Goal: Task Accomplishment & Management: Manage account settings

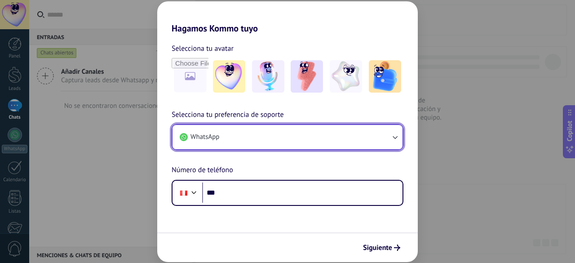
click at [237, 132] on button "WhatsApp" at bounding box center [287, 137] width 230 height 24
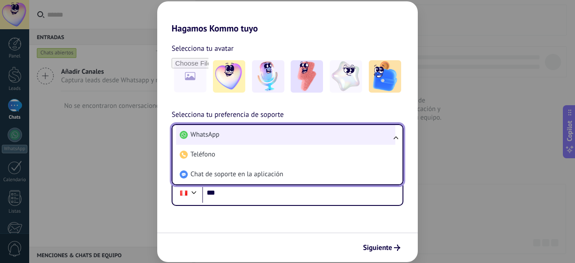
click at [223, 139] on li "WhatsApp" at bounding box center [285, 135] width 219 height 20
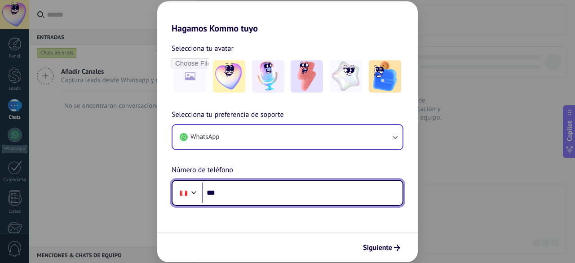
click at [276, 185] on input "***" at bounding box center [302, 192] width 200 height 21
click at [234, 192] on input "***" at bounding box center [302, 192] width 200 height 21
click at [256, 193] on input "***" at bounding box center [302, 192] width 200 height 21
type input "**********"
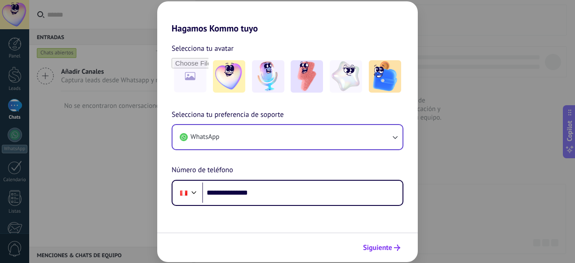
click at [389, 249] on span "Siguiente" at bounding box center [377, 247] width 29 height 6
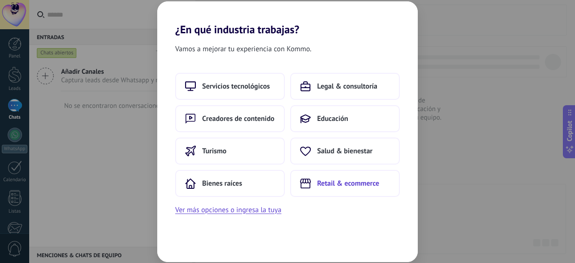
click at [369, 183] on span "Retail & ecommerce" at bounding box center [348, 183] width 62 height 9
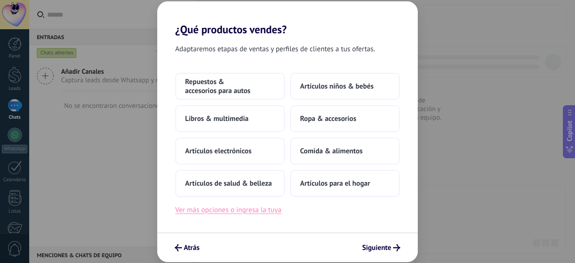
click at [256, 213] on button "Ver más opciones o ingresa la tuya" at bounding box center [228, 210] width 106 height 12
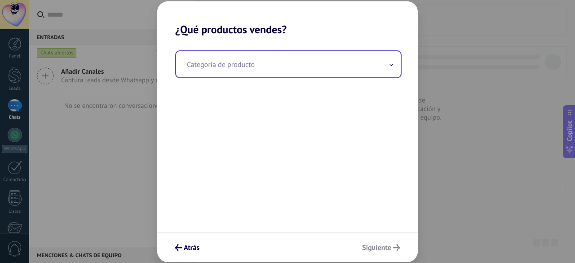
click at [277, 69] on input "text" at bounding box center [288, 64] width 224 height 26
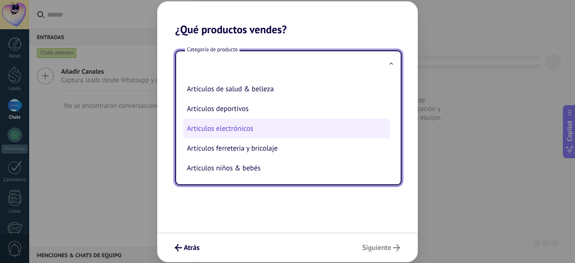
click at [237, 127] on li "Artículos electrónicos" at bounding box center [286, 129] width 207 height 20
type input "**********"
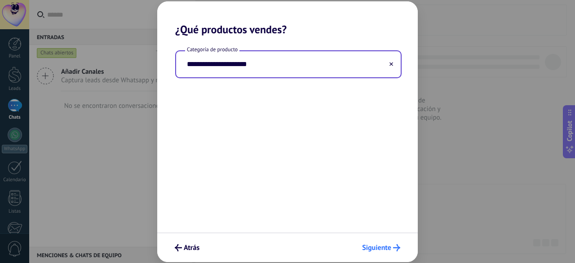
click at [388, 246] on span "Siguiente" at bounding box center [376, 247] width 29 height 6
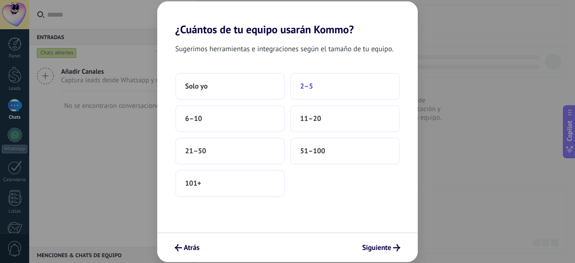
click at [348, 87] on button "2–5" at bounding box center [345, 86] width 110 height 27
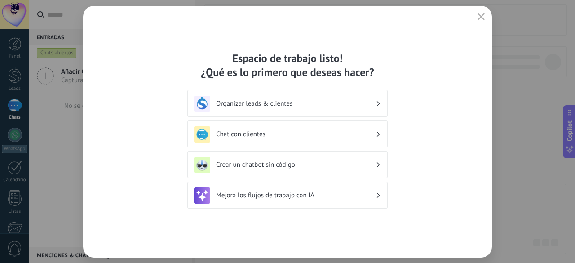
click at [357, 101] on h3 "Organizar leads & clientes" at bounding box center [295, 103] width 159 height 9
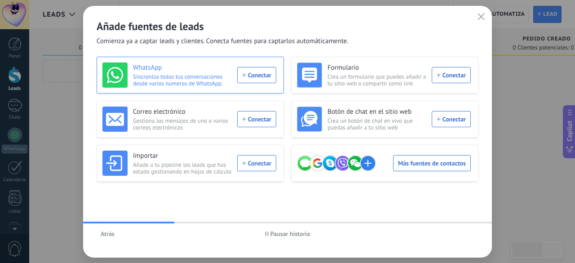
click at [255, 75] on div "WhatsApp Sincroniza todas tus conversaciones desde varios números de WhatsApp. …" at bounding box center [189, 74] width 174 height 25
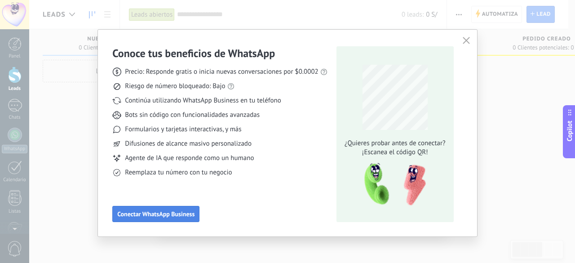
click at [141, 211] on span "Conectar WhatsApp Business" at bounding box center [155, 214] width 77 height 6
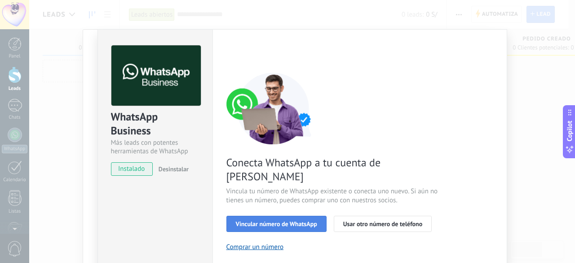
click at [288, 220] on span "Vincular número de WhatsApp" at bounding box center [276, 223] width 81 height 6
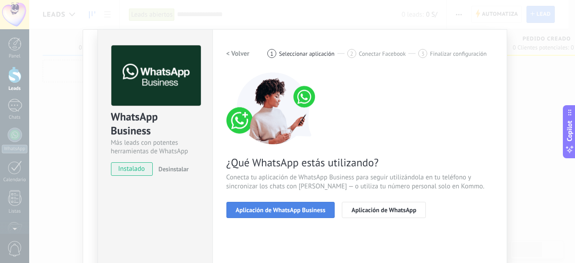
click at [294, 211] on span "Aplicación de WhatsApp Business" at bounding box center [281, 210] width 90 height 6
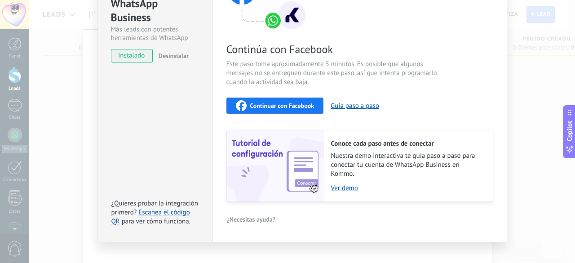
scroll to position [125, 0]
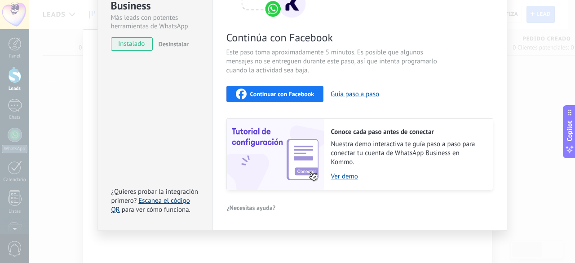
click at [173, 200] on link "Escanea el código QR" at bounding box center [150, 205] width 79 height 18
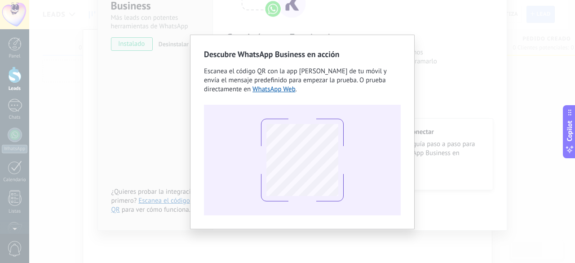
click at [514, 147] on div "Descubre WhatsApp Business en acción Escanea el código QR con la app [PERSON_NA…" at bounding box center [301, 131] width 545 height 263
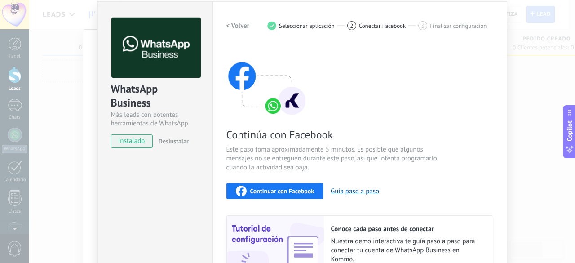
scroll to position [0, 0]
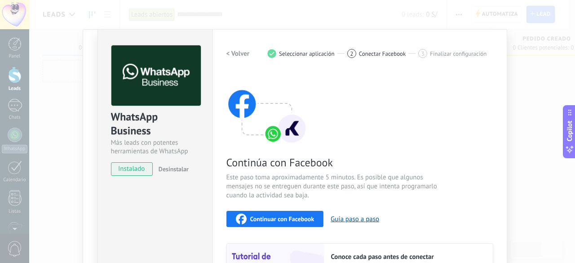
click at [127, 170] on span "instalado" at bounding box center [131, 168] width 41 height 13
click at [127, 168] on span "instalado" at bounding box center [131, 168] width 41 height 13
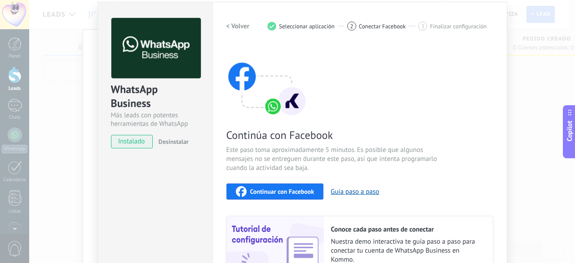
scroll to position [90, 0]
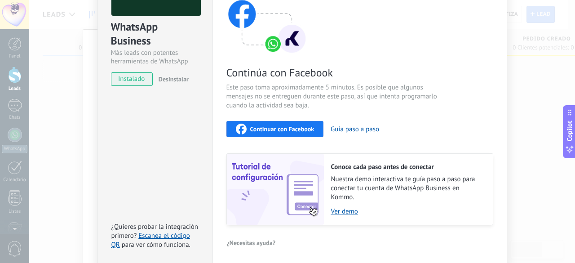
click at [171, 77] on span "Desinstalar" at bounding box center [173, 79] width 30 height 8
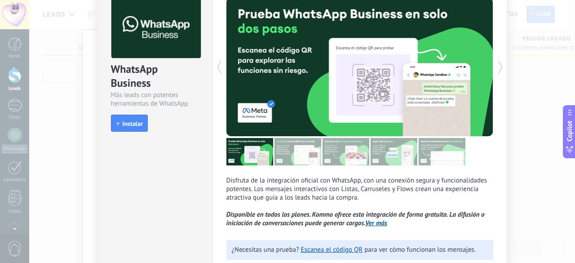
scroll to position [15, 0]
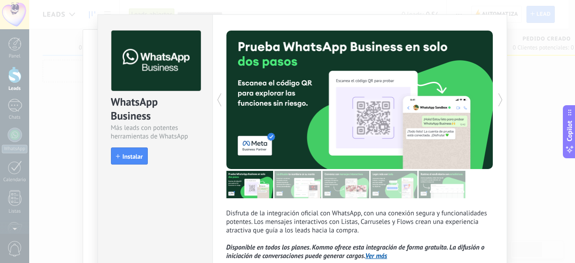
click at [498, 103] on use at bounding box center [500, 99] width 4 height 13
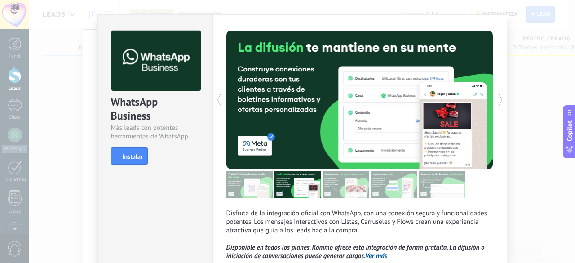
click at [498, 103] on use at bounding box center [500, 99] width 4 height 13
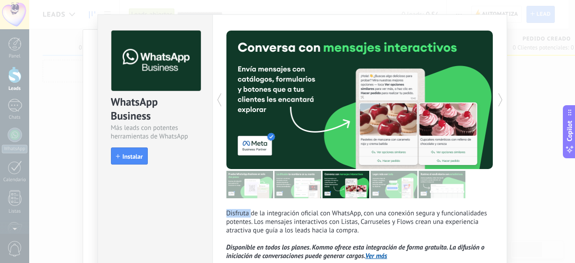
click at [498, 103] on use at bounding box center [500, 99] width 4 height 13
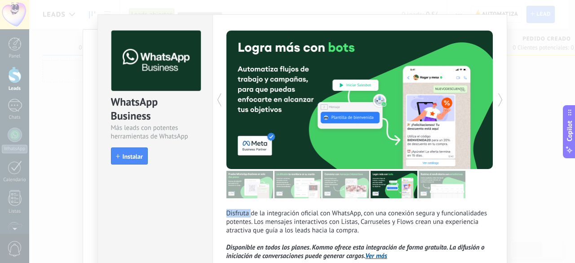
click at [517, 138] on div "WhatsApp Business Más leads con potentes herramientas de WhatsApp install Insta…" at bounding box center [301, 131] width 545 height 263
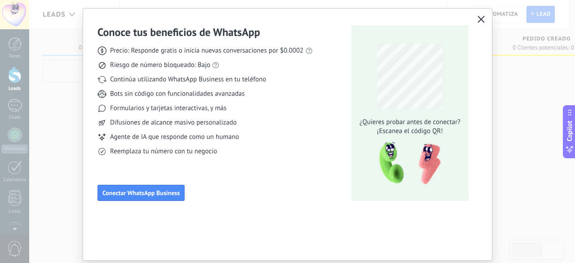
scroll to position [0, 0]
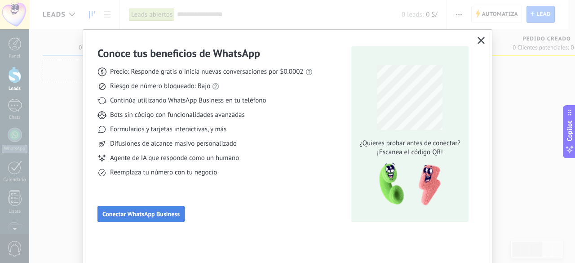
click at [120, 213] on span "Conectar WhatsApp Business" at bounding box center [140, 214] width 77 height 6
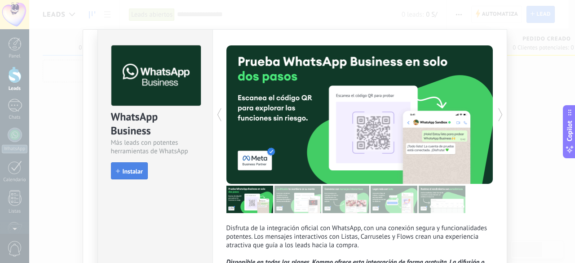
click at [128, 173] on span "Instalar" at bounding box center [133, 171] width 20 height 6
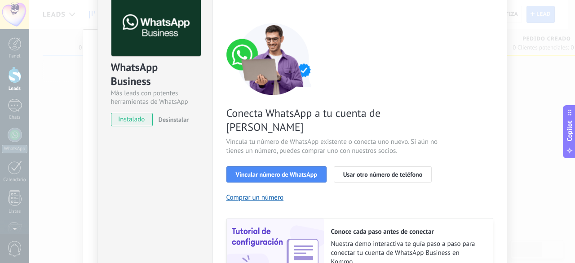
scroll to position [1, 0]
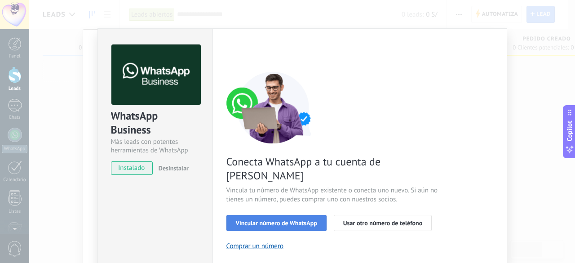
click at [299, 220] on span "Vincular número de WhatsApp" at bounding box center [276, 223] width 81 height 6
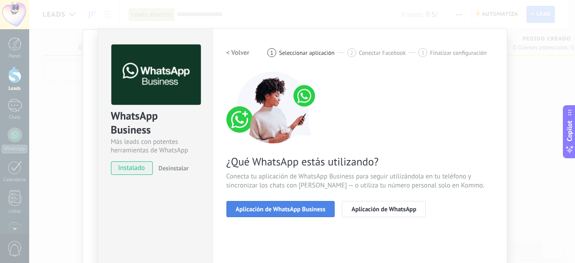
click at [293, 209] on span "Aplicación de WhatsApp Business" at bounding box center [281, 209] width 90 height 6
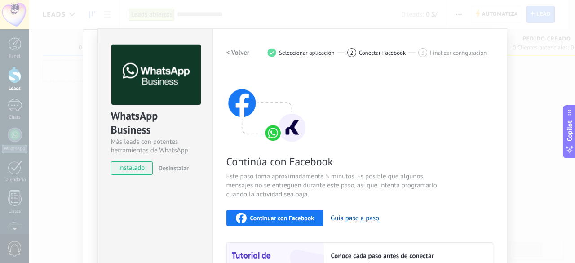
click at [286, 216] on span "Continuar con Facebook" at bounding box center [282, 218] width 64 height 6
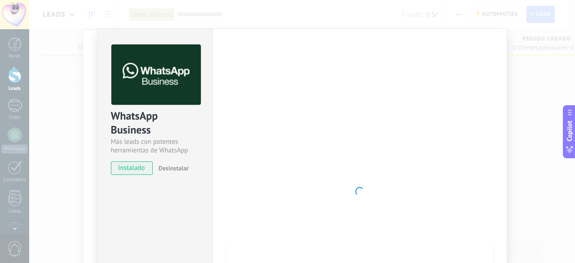
click at [490, 71] on div at bounding box center [359, 191] width 267 height 294
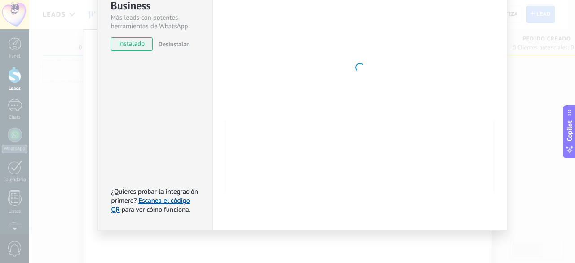
scroll to position [0, 0]
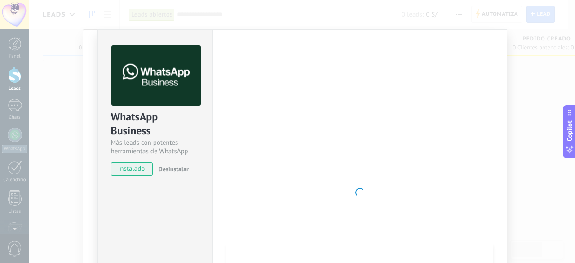
click at [545, 152] on div "WhatsApp Business Más leads con potentes herramientas de WhatsApp instalado Des…" at bounding box center [301, 131] width 545 height 263
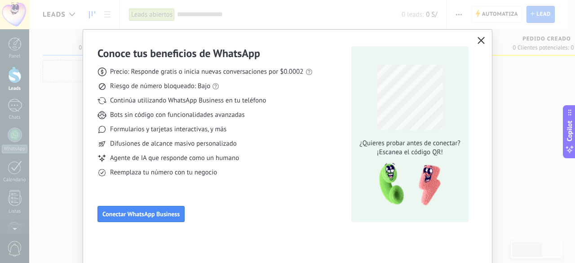
click at [482, 39] on icon "button" at bounding box center [480, 40] width 7 height 7
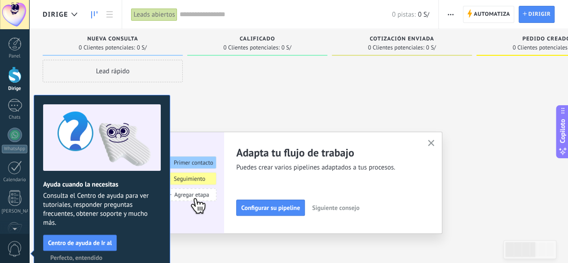
click at [280, 102] on div at bounding box center [257, 132] width 140 height 145
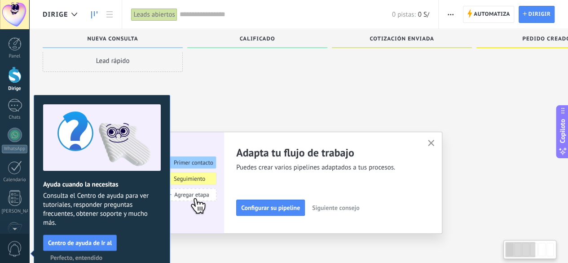
scroll to position [15, 0]
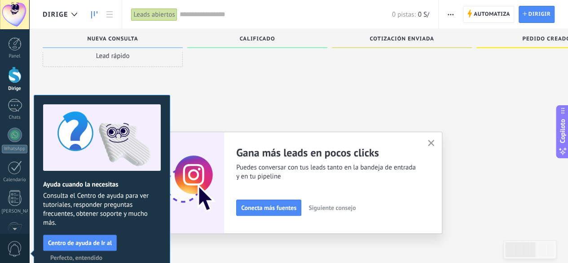
click at [76, 255] on span "Perfecto, entendido" at bounding box center [76, 257] width 52 height 6
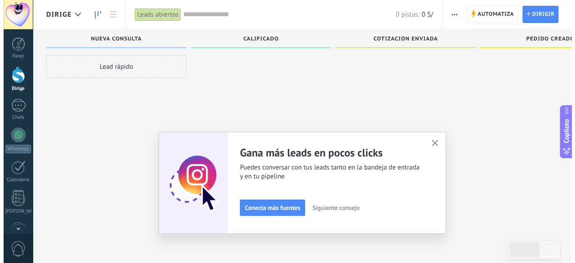
scroll to position [0, 0]
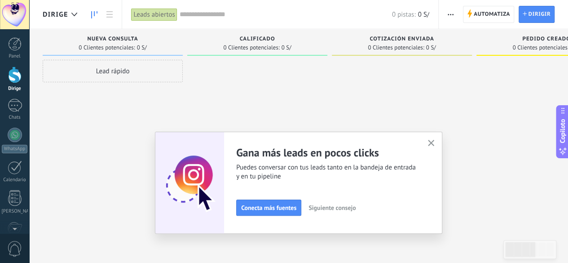
click at [435, 146] on icon "button" at bounding box center [431, 143] width 7 height 7
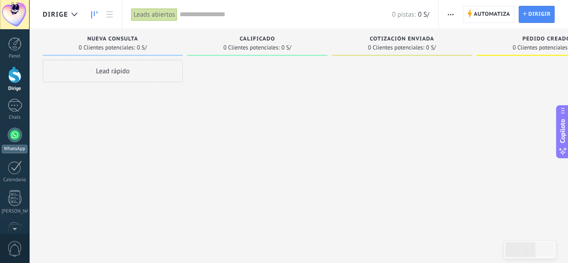
click at [10, 137] on div at bounding box center [15, 135] width 14 height 14
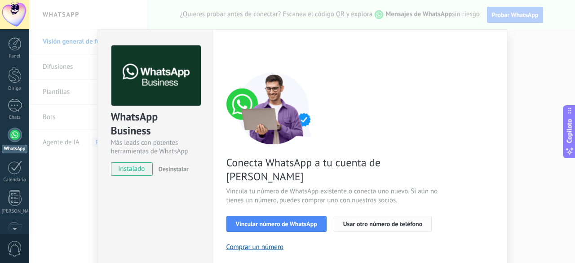
click at [370, 220] on span "Usar otro número de teléfono" at bounding box center [382, 223] width 79 height 6
click at [547, 112] on div "WhatsApp Business Más leads con potentes herramientas de WhatsApp instalado Des…" at bounding box center [301, 131] width 545 height 263
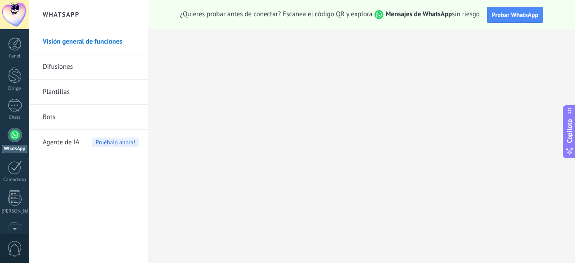
click at [66, 62] on link "Difusiones" at bounding box center [91, 66] width 96 height 25
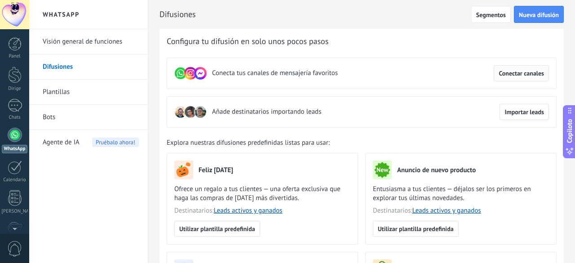
click at [517, 71] on span "Conectar canales" at bounding box center [520, 73] width 45 height 6
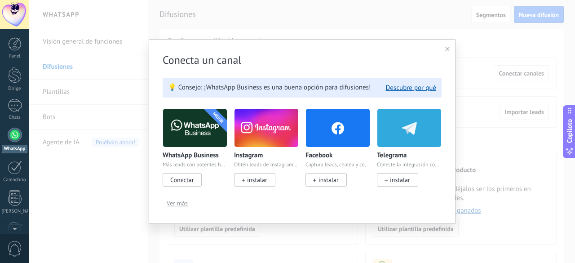
click at [181, 180] on font "Conectar" at bounding box center [181, 180] width 23 height 8
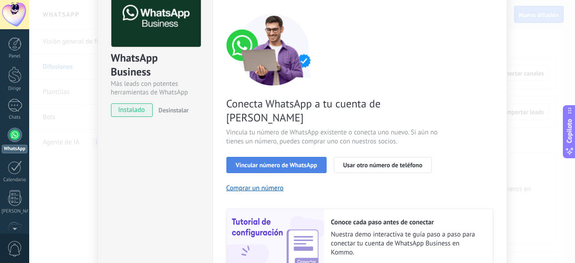
scroll to position [45, 0]
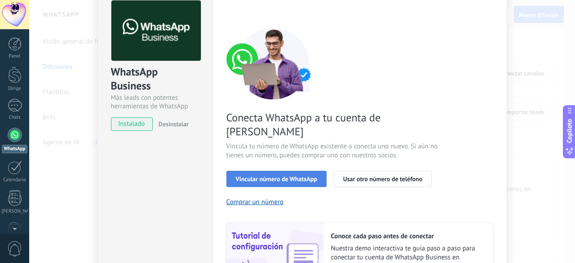
click at [283, 175] on font "Vincular número de WhatsApp" at bounding box center [276, 179] width 81 height 8
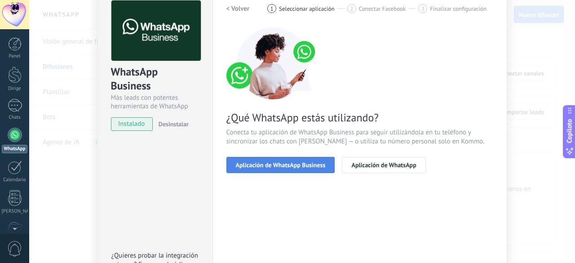
click at [309, 164] on span "Aplicación de WhatsApp Business" at bounding box center [281, 165] width 90 height 6
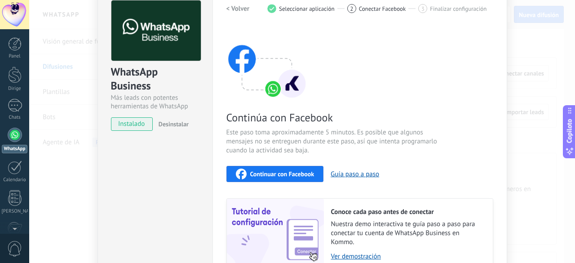
click at [293, 179] on button "Continuar con Facebook" at bounding box center [274, 174] width 97 height 16
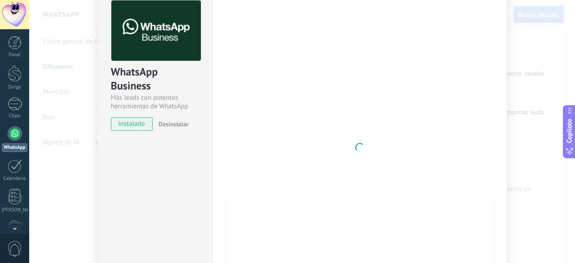
scroll to position [0, 0]
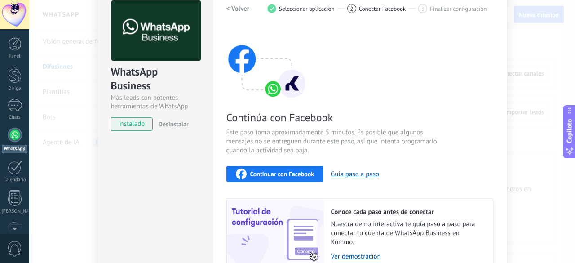
click at [378, 120] on span "Continúa con Facebook" at bounding box center [333, 117] width 214 height 14
click at [531, 89] on div "WhatsApp Business Más leads con potentes herramientas de WhatsApp instalado Des…" at bounding box center [301, 131] width 545 height 263
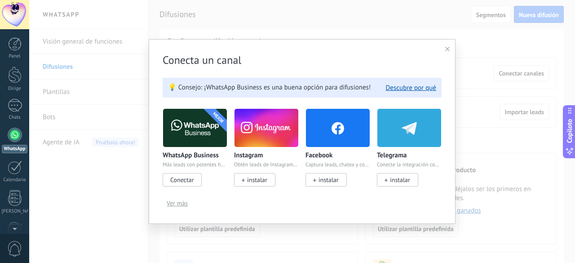
click at [445, 51] on use at bounding box center [447, 49] width 4 height 4
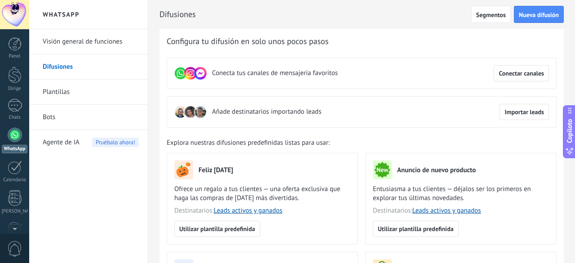
click at [12, 15] on div at bounding box center [14, 14] width 29 height 29
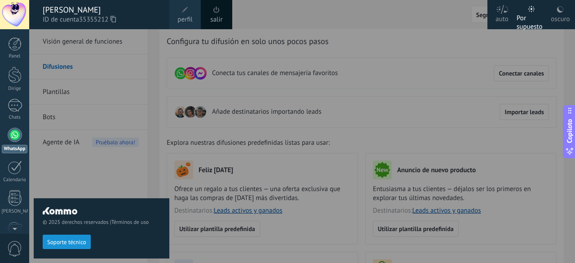
click at [185, 14] on span at bounding box center [185, 10] width 10 height 10
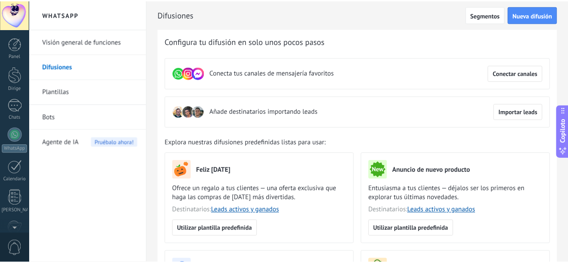
scroll to position [110, 0]
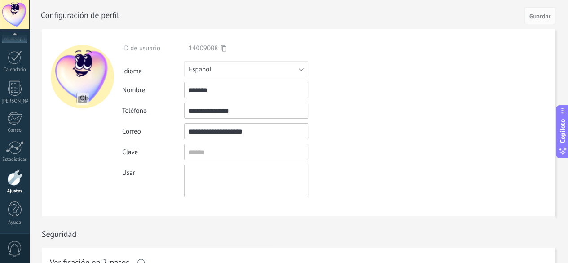
drag, startPoint x: 271, startPoint y: 111, endPoint x: 200, endPoint y: 114, distance: 71.0
click at [200, 114] on input "**********" at bounding box center [246, 110] width 124 height 16
drag, startPoint x: 259, startPoint y: 114, endPoint x: 251, endPoint y: 118, distance: 9.3
click at [259, 114] on input "**********" at bounding box center [246, 110] width 124 height 16
drag, startPoint x: 248, startPoint y: 116, endPoint x: 242, endPoint y: 115, distance: 6.4
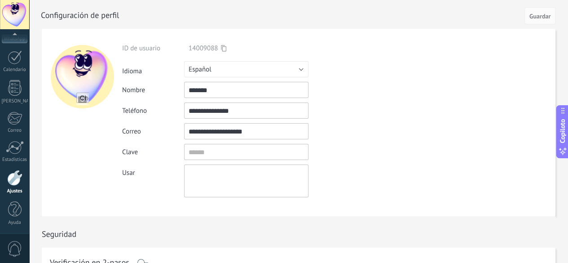
click at [247, 116] on input "**********" at bounding box center [246, 110] width 124 height 16
click at [238, 113] on input "**********" at bounding box center [246, 110] width 124 height 16
drag, startPoint x: 237, startPoint y: 112, endPoint x: 202, endPoint y: 117, distance: 34.9
click at [202, 117] on input "**********" at bounding box center [246, 110] width 124 height 16
type input "**********"
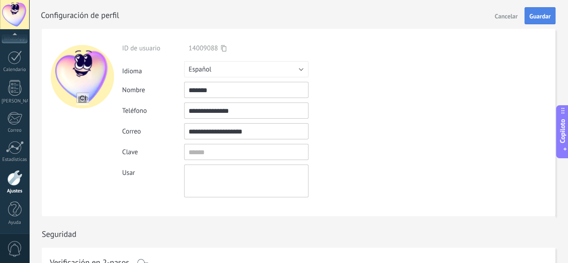
click at [546, 21] on button "Guardar" at bounding box center [539, 15] width 31 height 17
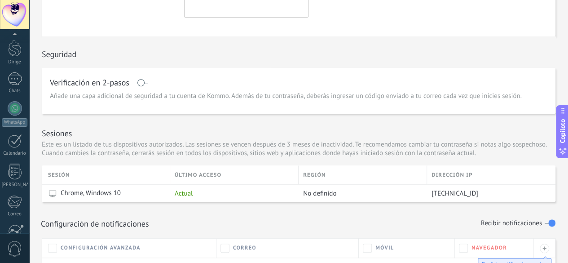
scroll to position [0, 0]
click at [7, 139] on link "WhatsApp" at bounding box center [14, 141] width 29 height 26
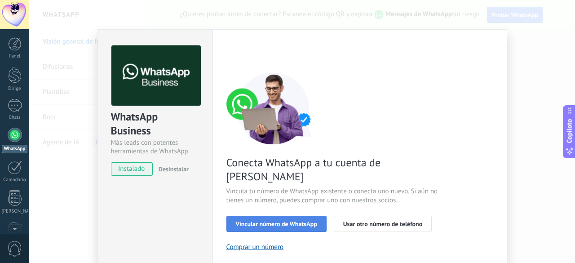
click at [277, 220] on font "Vincular número de WhatsApp" at bounding box center [276, 224] width 81 height 8
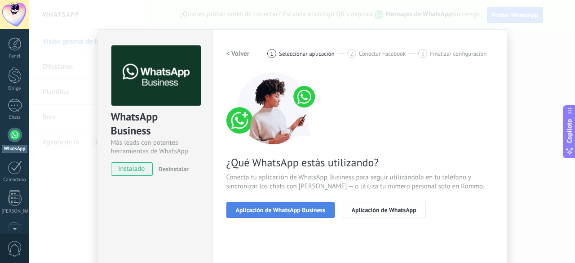
click at [292, 207] on font "Aplicación de WhatsApp Business" at bounding box center [281, 210] width 90 height 8
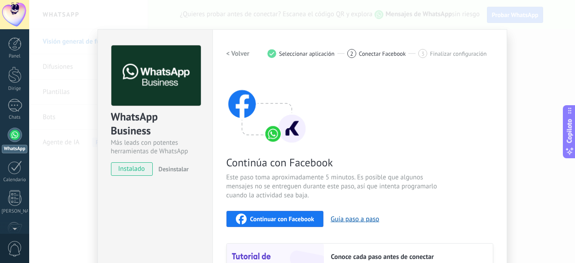
click at [290, 220] on font "Continuar con Facebook" at bounding box center [282, 219] width 64 height 8
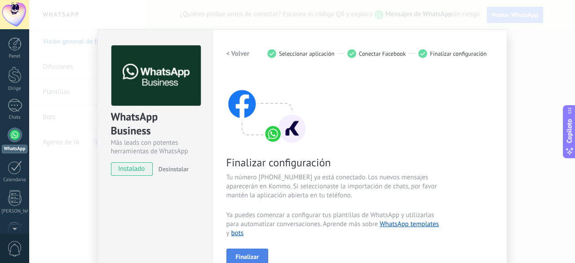
click at [246, 256] on font "Finalizar" at bounding box center [247, 256] width 23 height 8
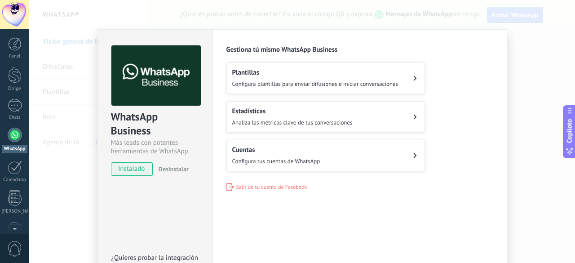
click at [413, 78] on icon at bounding box center [415, 77] width 4 height 5
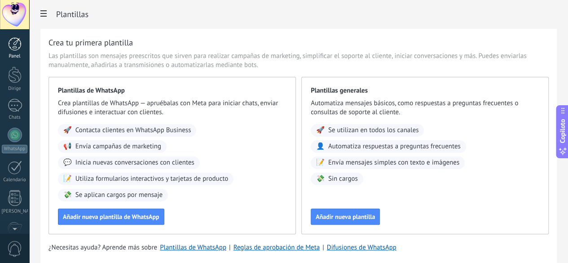
click at [17, 49] on div at bounding box center [14, 43] width 13 height 13
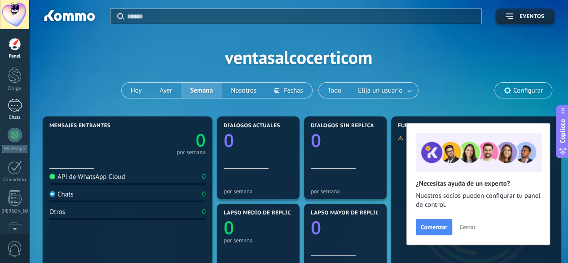
click at [14, 108] on div at bounding box center [15, 105] width 14 height 13
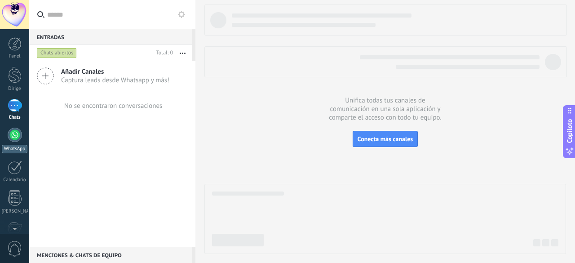
click at [16, 137] on div at bounding box center [15, 135] width 14 height 14
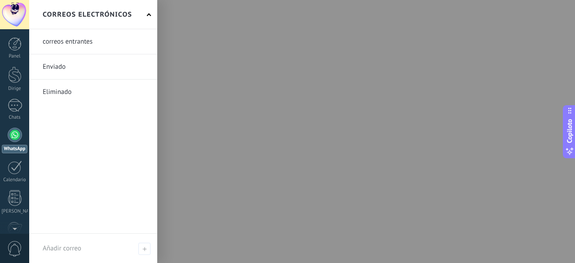
click at [11, 137] on div at bounding box center [15, 135] width 14 height 14
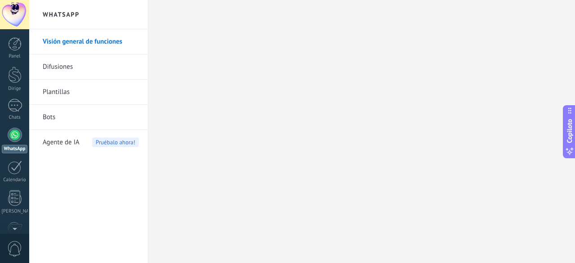
click at [95, 70] on link "Difusiones" at bounding box center [91, 66] width 96 height 25
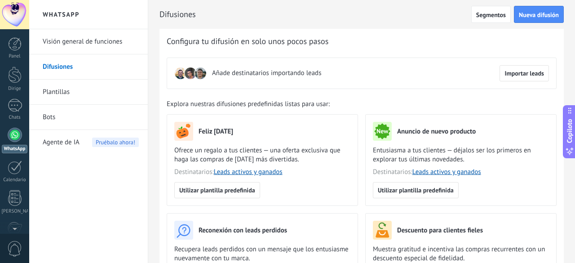
click at [73, 91] on link "Plantillas" at bounding box center [91, 91] width 96 height 25
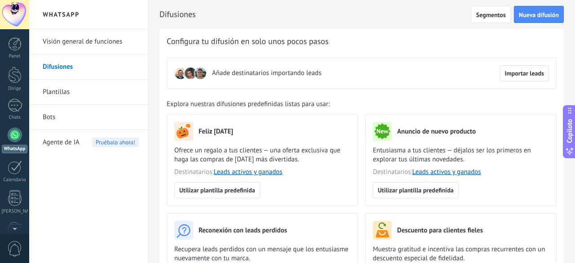
click at [9, 133] on div at bounding box center [15, 135] width 14 height 14
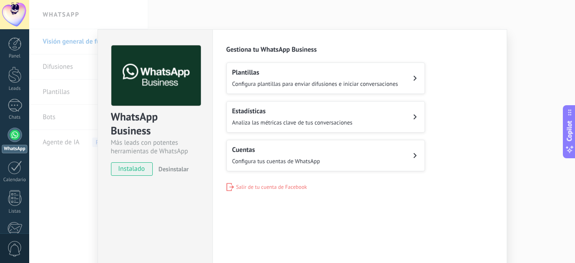
click at [406, 142] on button "Cuentas Configura tus cuentas de WhatsApp" at bounding box center [325, 155] width 198 height 31
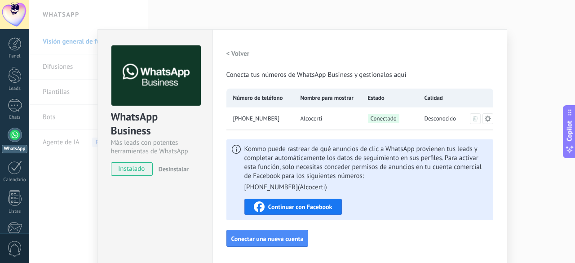
click at [374, 53] on div "< Volver Conecta tus números de WhatsApp Business y gestionalos aquí" at bounding box center [359, 62] width 267 height 34
click at [409, 246] on div "Configuraciones Autorizaciones This tab logs the users who have granted integra…" at bounding box center [359, 162] width 295 height 267
click at [510, 94] on div "WhatsApp Business Más leads con potentes herramientas de WhatsApp instalado Des…" at bounding box center [301, 131] width 545 height 263
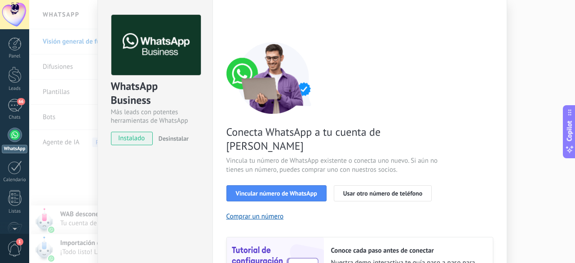
scroll to position [45, 0]
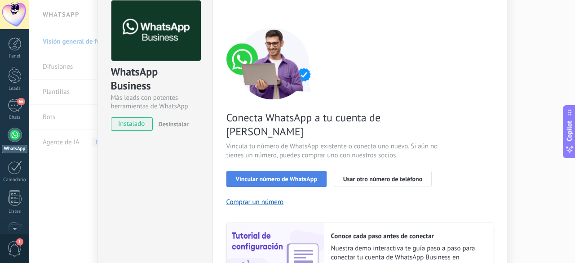
click at [297, 176] on span "Vincular número de WhatsApp" at bounding box center [276, 179] width 81 height 6
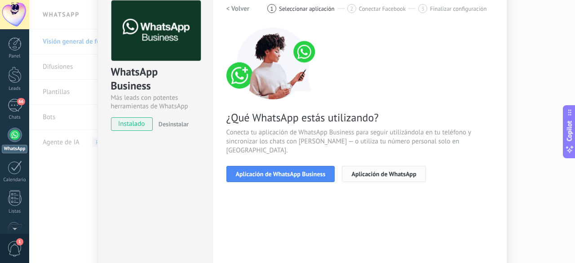
click at [385, 171] on span "Aplicación de WhatsApp" at bounding box center [383, 174] width 65 height 6
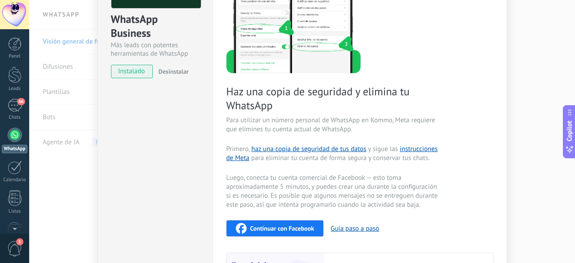
scroll to position [0, 0]
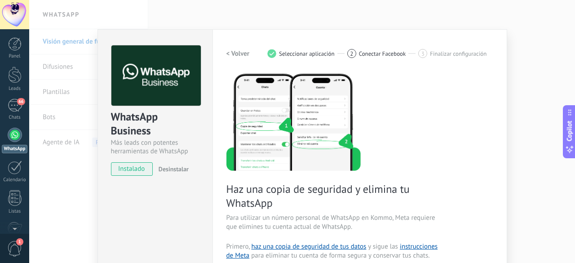
click at [233, 54] on h2 "< Volver" at bounding box center [237, 53] width 23 height 9
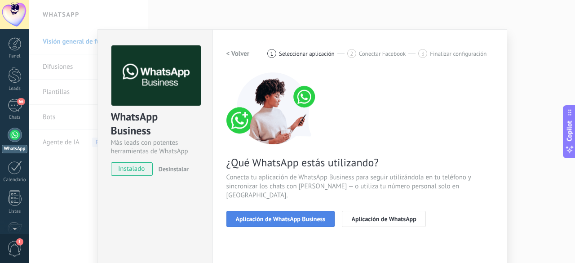
click at [294, 211] on button "Aplicación de WhatsApp Business" at bounding box center [280, 219] width 109 height 16
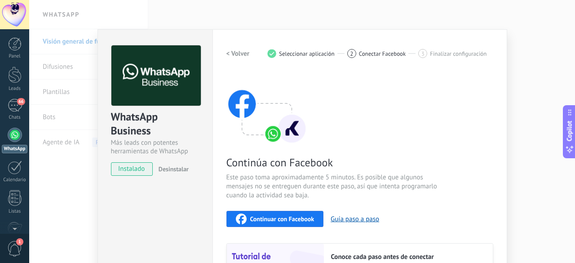
click at [546, 76] on div "WhatsApp Business Más leads con potentes herramientas de WhatsApp instalado Des…" at bounding box center [301, 131] width 545 height 263
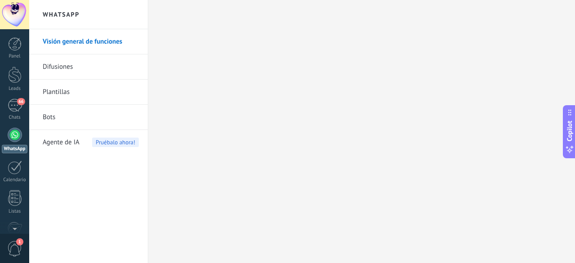
click at [6, 141] on link "WhatsApp" at bounding box center [14, 141] width 29 height 26
click at [78, 57] on link "Difusiones" at bounding box center [91, 66] width 96 height 25
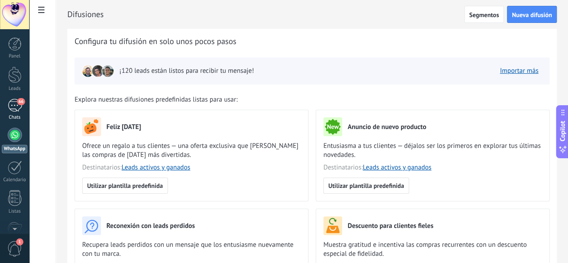
click at [15, 109] on div "66" at bounding box center [15, 105] width 14 height 13
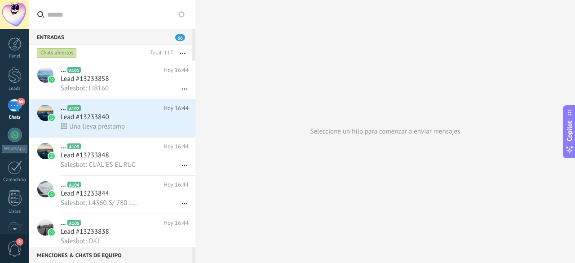
click at [181, 37] on span "66" at bounding box center [180, 37] width 10 height 7
click at [182, 16] on use at bounding box center [181, 14] width 7 height 7
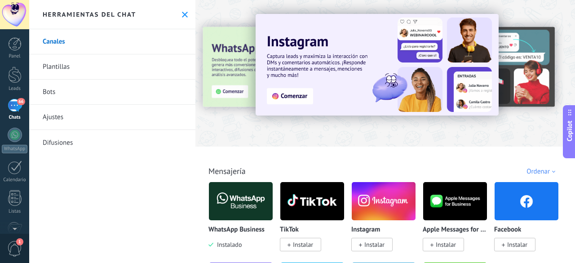
click at [186, 10] on div "Herramientas del chat" at bounding box center [112, 14] width 166 height 29
click at [182, 13] on use at bounding box center [185, 15] width 6 height 6
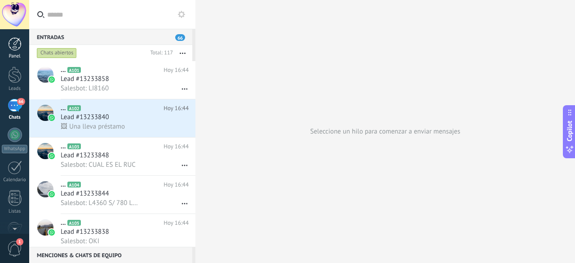
click at [18, 44] on div at bounding box center [14, 43] width 13 height 13
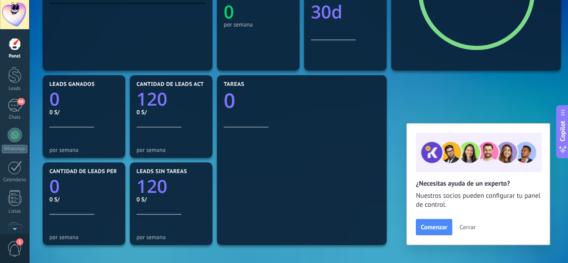
scroll to position [269, 0]
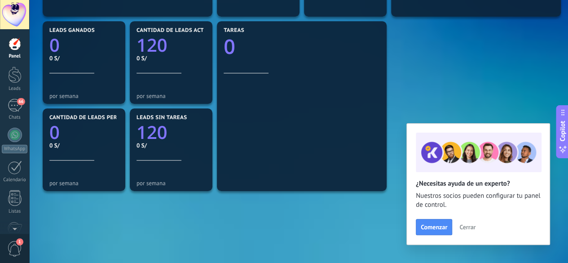
click at [472, 228] on span "Cerrar" at bounding box center [467, 227] width 16 height 6
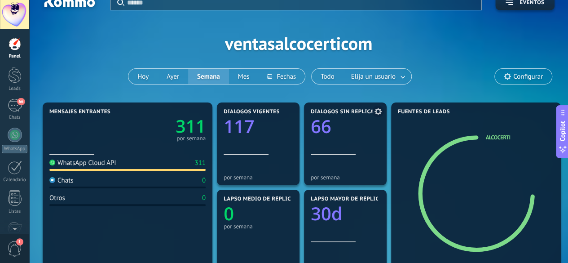
scroll to position [0, 0]
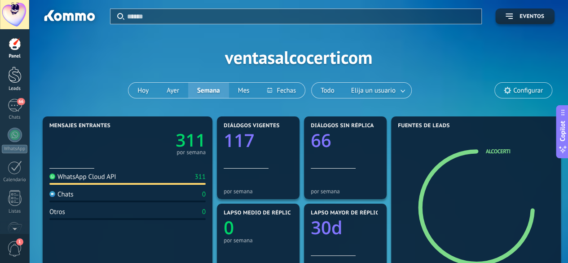
click at [15, 77] on div at bounding box center [14, 74] width 13 height 17
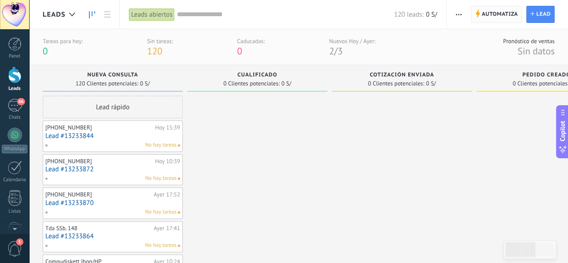
click at [504, 14] on span "Automatiza" at bounding box center [500, 14] width 36 height 16
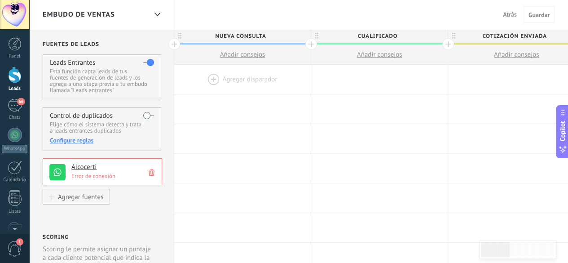
click at [508, 13] on span "Atrás" at bounding box center [510, 14] width 14 height 8
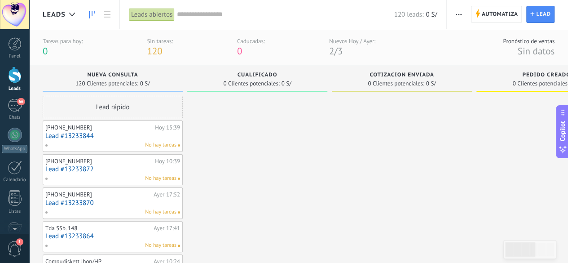
click at [100, 132] on link "Lead #13233844" at bounding box center [112, 136] width 135 height 8
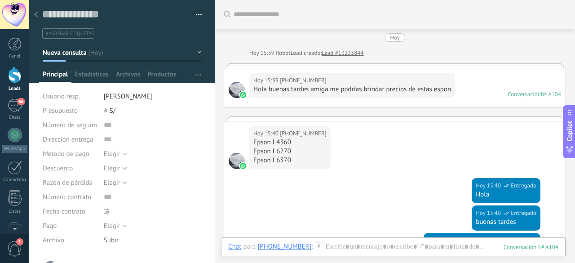
click at [38, 13] on div at bounding box center [36, 15] width 13 height 18
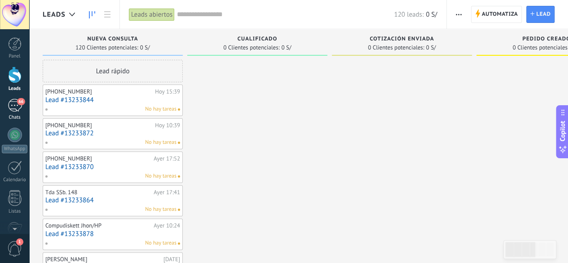
click at [8, 107] on div "66" at bounding box center [15, 105] width 14 height 13
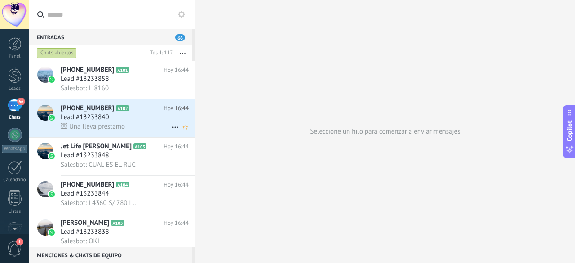
click at [149, 120] on div "Lead #13233840" at bounding box center [125, 117] width 128 height 9
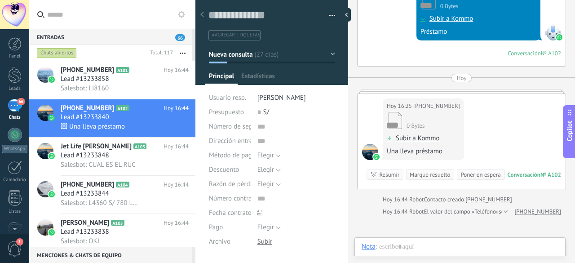
scroll to position [13, 0]
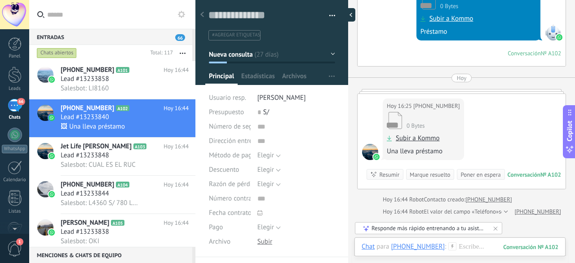
click at [350, 13] on div at bounding box center [348, 14] width 13 height 13
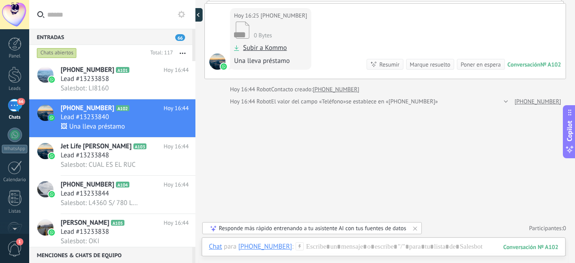
type textarea "**********"
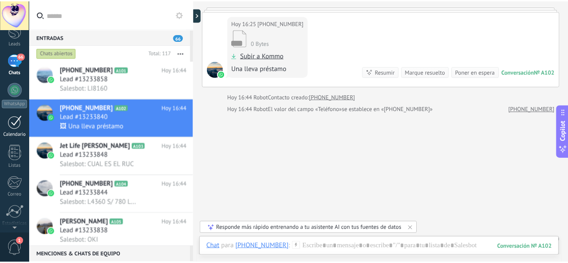
scroll to position [0, 0]
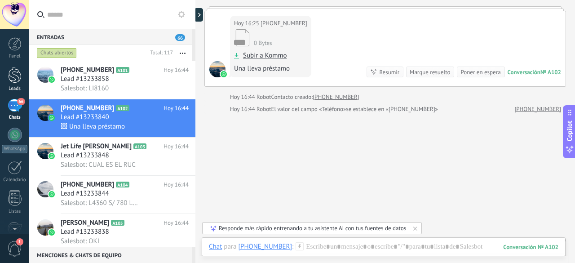
click at [2, 79] on link "Leads" at bounding box center [14, 78] width 29 height 25
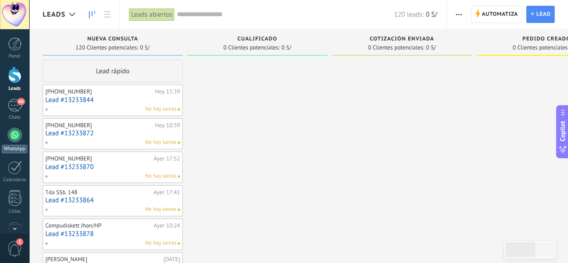
click at [5, 139] on link "WhatsApp" at bounding box center [14, 141] width 29 height 26
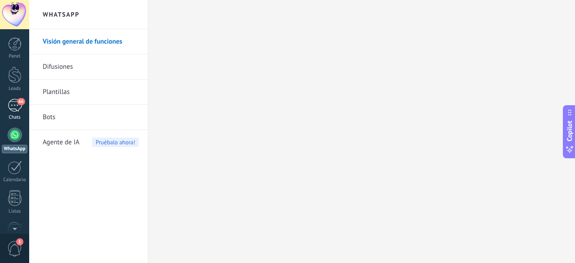
click at [10, 110] on div "66" at bounding box center [15, 105] width 14 height 13
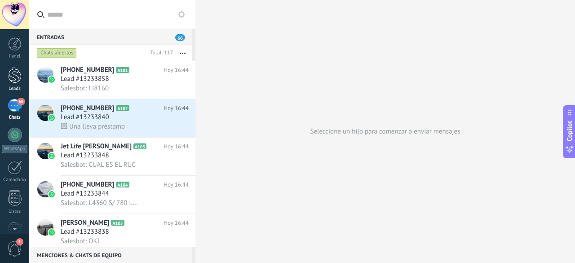
click at [9, 75] on div at bounding box center [14, 74] width 13 height 17
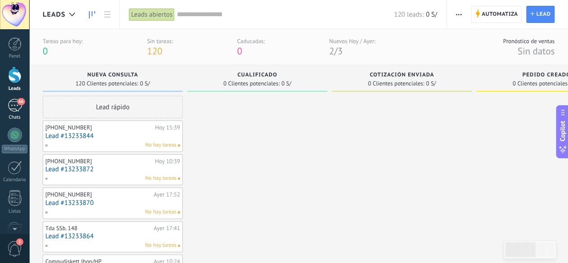
click at [15, 102] on div "66" at bounding box center [15, 105] width 14 height 13
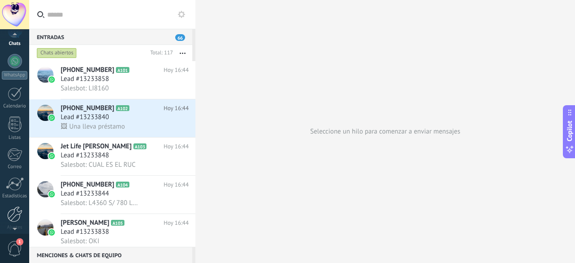
scroll to position [110, 0]
click at [13, 241] on span "1" at bounding box center [14, 249] width 15 height 16
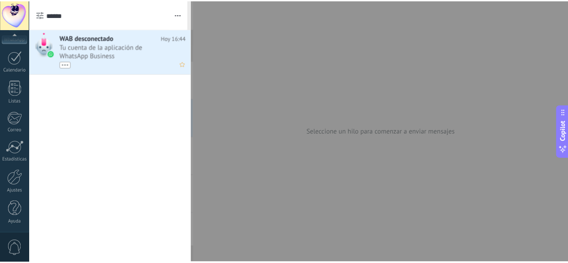
scroll to position [0, 0]
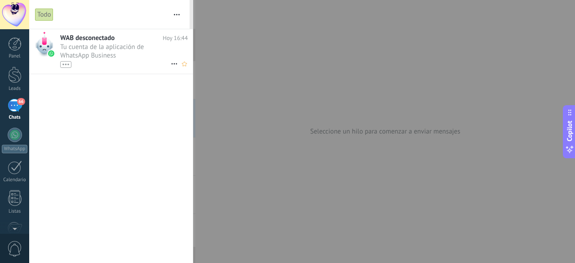
click at [125, 58] on span "Tu cuenta de la aplicación de WhatsApp Business 831515677483449 ha sido descone…" at bounding box center [115, 55] width 110 height 25
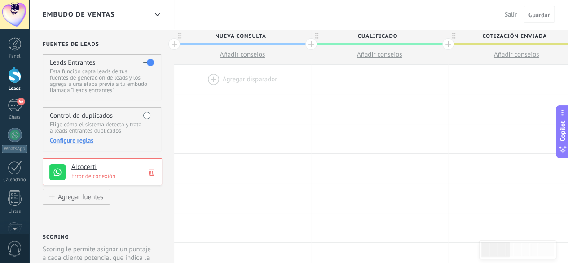
click at [509, 16] on span "Salir" at bounding box center [511, 14] width 12 height 8
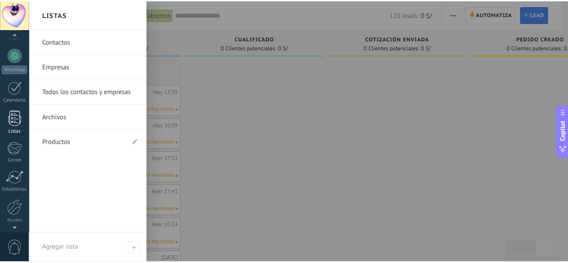
scroll to position [110, 0]
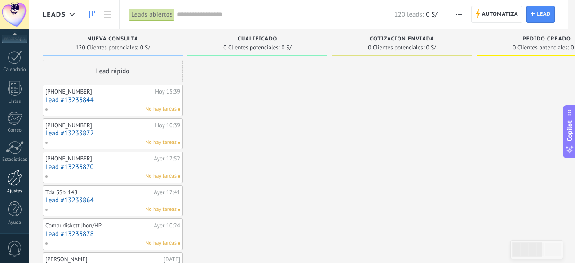
click at [13, 176] on div at bounding box center [14, 178] width 15 height 16
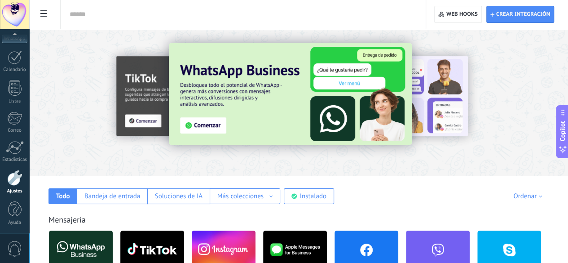
click at [282, 17] on input "text" at bounding box center [241, 14] width 343 height 9
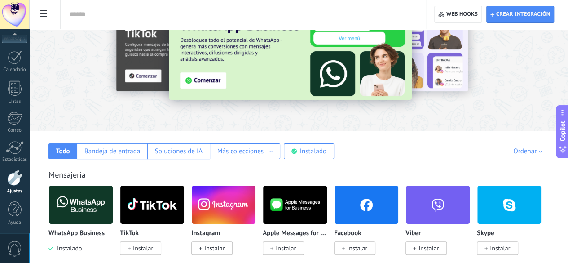
scroll to position [90, 0]
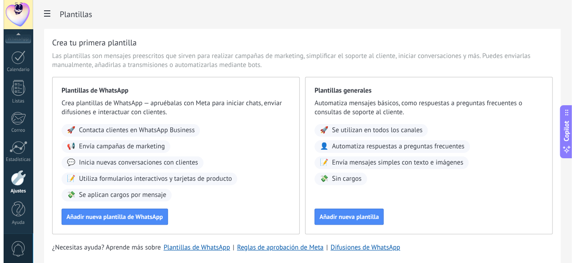
scroll to position [49, 0]
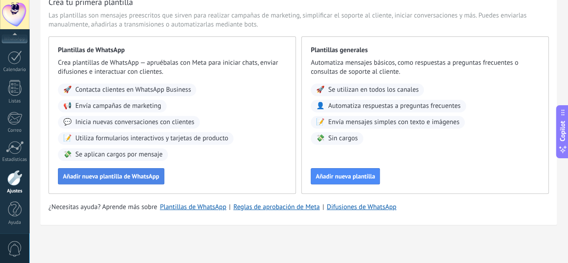
click at [159, 177] on span "Añadir nueva plantilla de WhatsApp" at bounding box center [111, 176] width 97 height 6
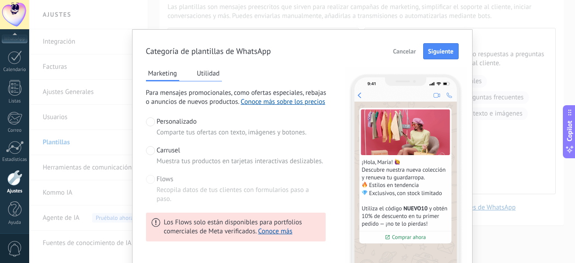
click at [157, 150] on span "Carrusel" at bounding box center [168, 150] width 23 height 9
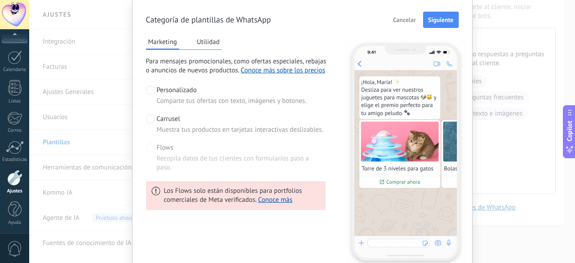
scroll to position [0, 0]
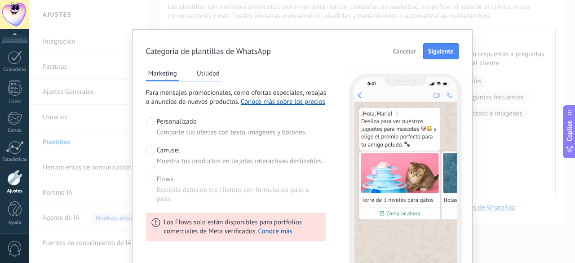
click at [151, 181] on span at bounding box center [150, 179] width 9 height 9
click at [149, 119] on span at bounding box center [150, 121] width 9 height 9
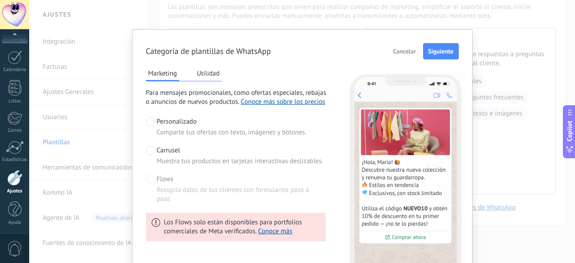
click at [148, 146] on span at bounding box center [150, 150] width 9 height 9
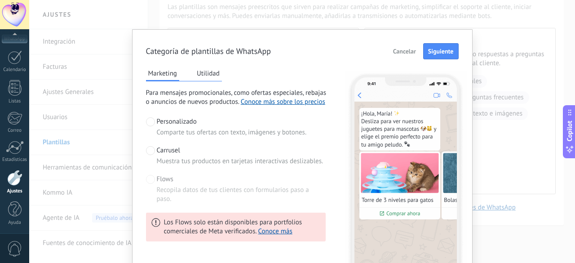
click at [204, 72] on button "Utilidad" at bounding box center [207, 72] width 27 height 13
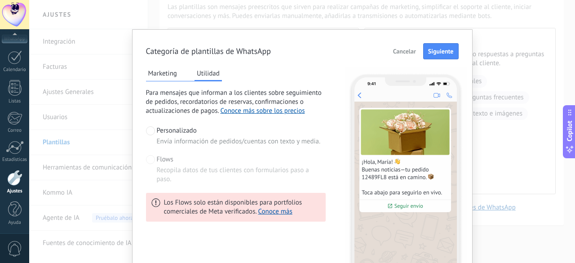
click at [164, 70] on button "Marketing" at bounding box center [162, 72] width 33 height 13
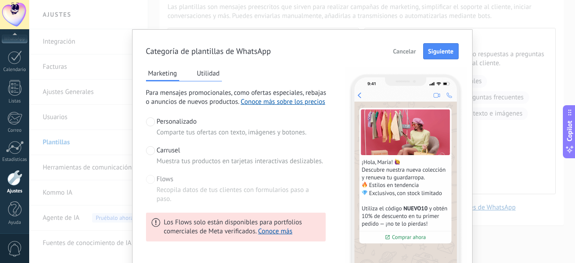
click at [151, 148] on span at bounding box center [150, 150] width 9 height 9
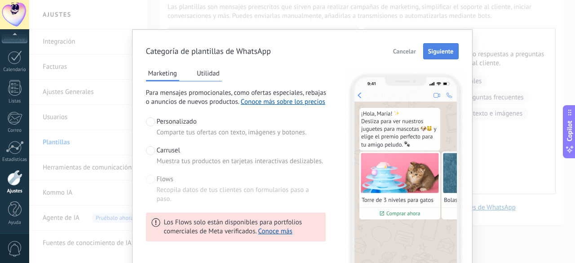
click at [439, 56] on button "Siguiente" at bounding box center [440, 51] width 35 height 16
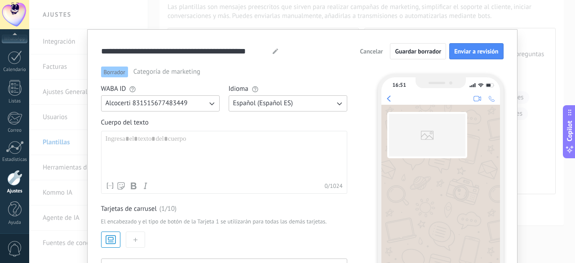
click at [192, 103] on button "Alcocerti 831515677483449" at bounding box center [160, 103] width 119 height 16
click at [185, 144] on div at bounding box center [224, 156] width 237 height 43
click at [413, 50] on span "Guardar borrador" at bounding box center [418, 51] width 46 height 6
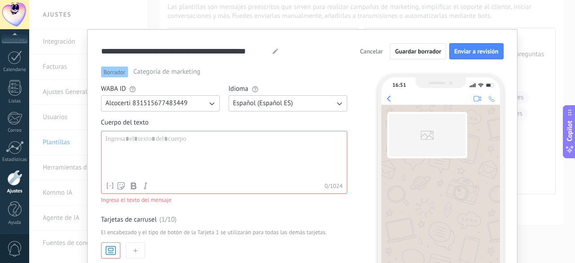
click at [371, 53] on span "Cancelar" at bounding box center [371, 51] width 23 height 6
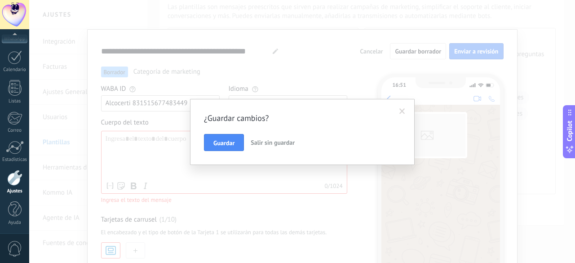
click at [272, 143] on span "Salir sin guardar" at bounding box center [273, 142] width 44 height 8
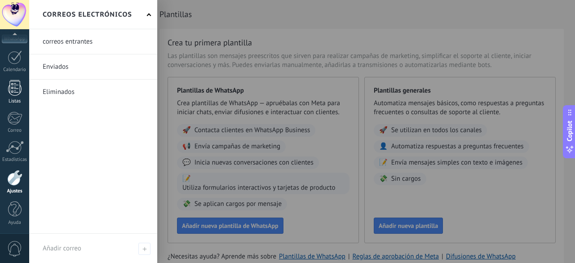
click at [15, 88] on div at bounding box center [14, 88] width 13 height 16
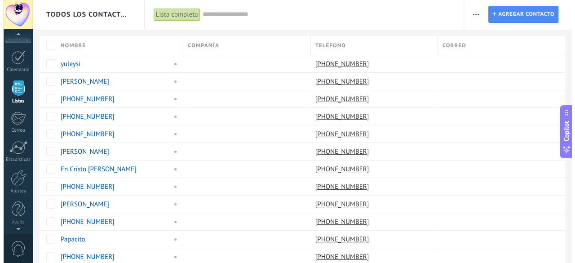
scroll to position [55, 0]
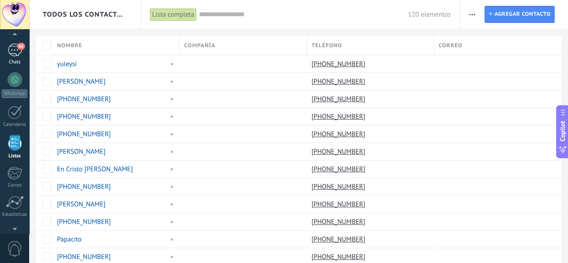
click at [10, 54] on div "66" at bounding box center [15, 50] width 14 height 13
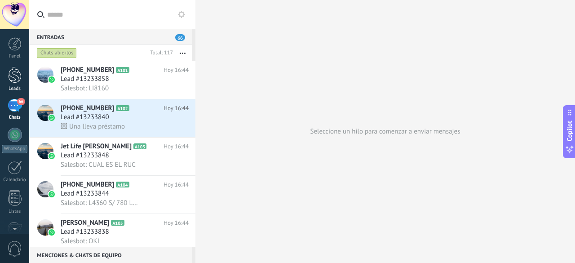
click at [18, 74] on div at bounding box center [14, 74] width 13 height 17
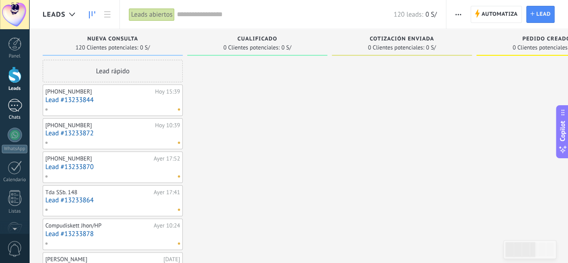
click at [13, 109] on div at bounding box center [15, 105] width 14 height 13
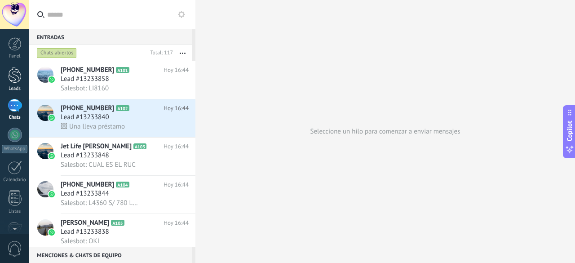
click at [9, 77] on div at bounding box center [14, 74] width 13 height 17
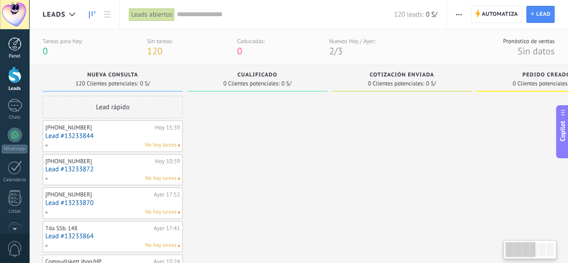
click at [13, 43] on div at bounding box center [14, 43] width 13 height 13
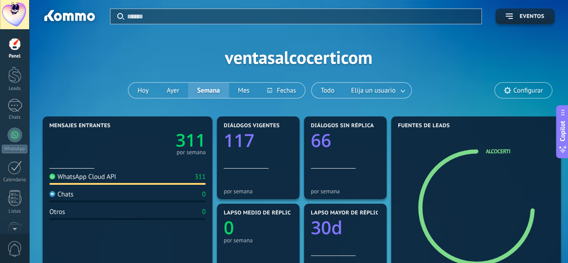
click at [16, 14] on div at bounding box center [14, 14] width 29 height 29
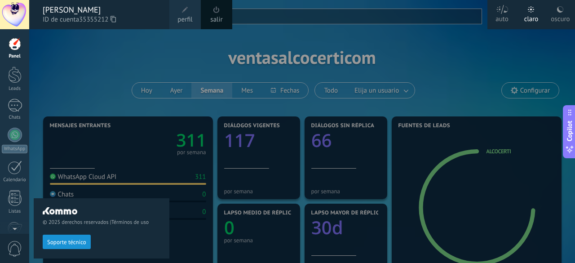
click at [121, 52] on div "© 2025 derechos reservados | Términos de uso Soporte técnico" at bounding box center [102, 145] width 136 height 233
click at [14, 74] on div at bounding box center [14, 74] width 13 height 17
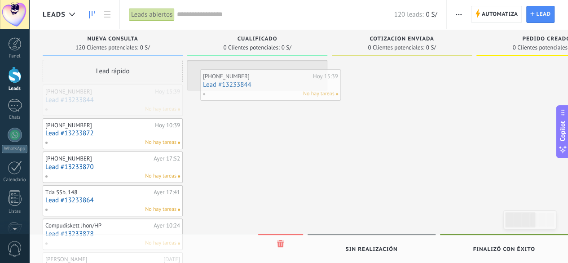
drag, startPoint x: 88, startPoint y: 98, endPoint x: 246, endPoint y: 83, distance: 158.3
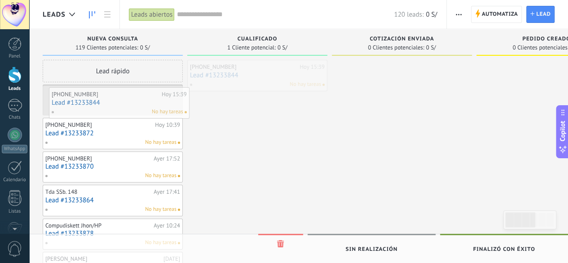
drag, startPoint x: 259, startPoint y: 75, endPoint x: 120, endPoint y: 102, distance: 141.0
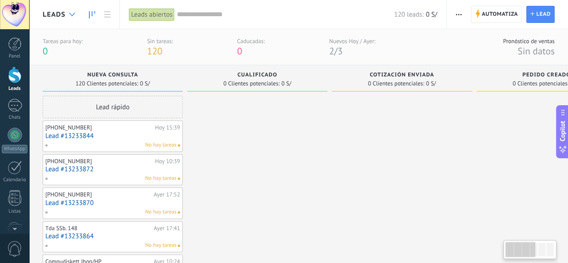
click at [70, 15] on icon at bounding box center [72, 15] width 6 height 4
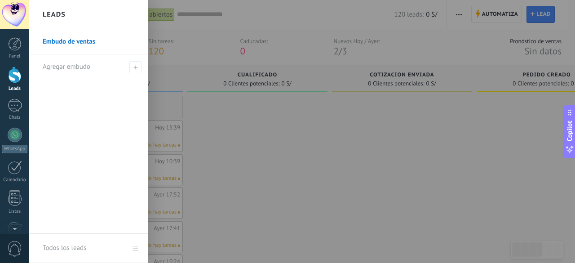
click at [313, 193] on div at bounding box center [316, 131] width 575 height 263
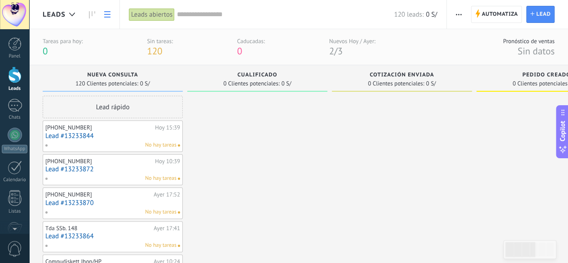
click at [108, 13] on icon at bounding box center [107, 14] width 6 height 6
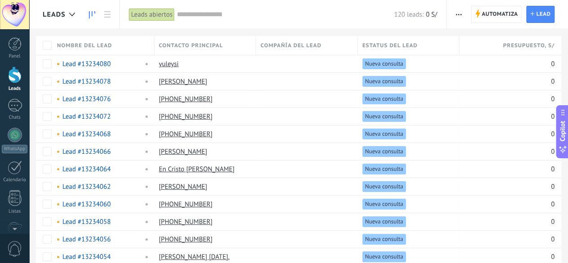
click at [91, 13] on icon at bounding box center [92, 14] width 6 height 7
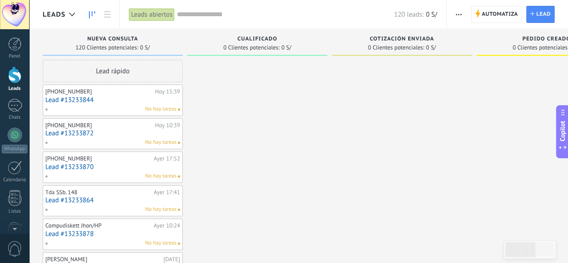
click at [460, 16] on span "button" at bounding box center [459, 14] width 6 height 17
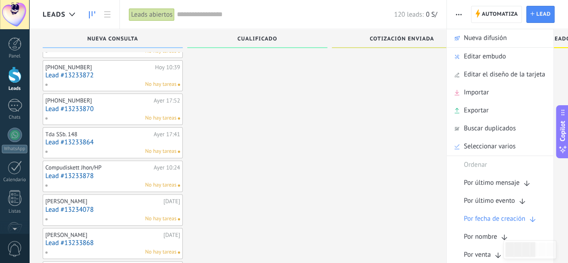
scroll to position [90, 0]
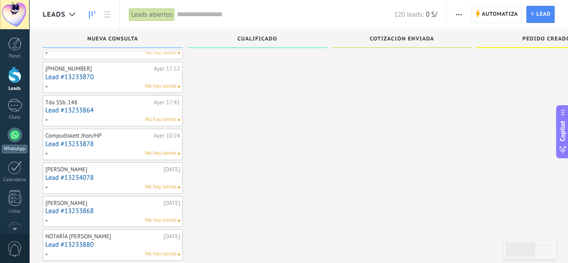
click at [14, 136] on div at bounding box center [15, 135] width 14 height 14
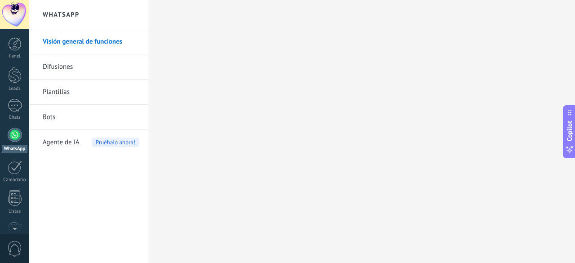
click at [67, 92] on link "Plantillas" at bounding box center [91, 91] width 96 height 25
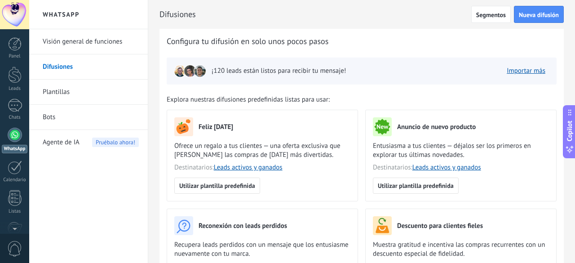
click at [87, 42] on link "Visión general de funciones" at bounding box center [91, 41] width 96 height 25
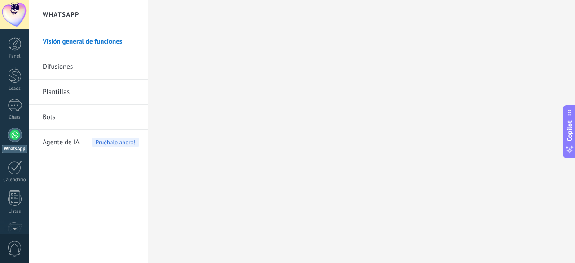
click at [59, 117] on link "Bots" at bounding box center [91, 117] width 96 height 25
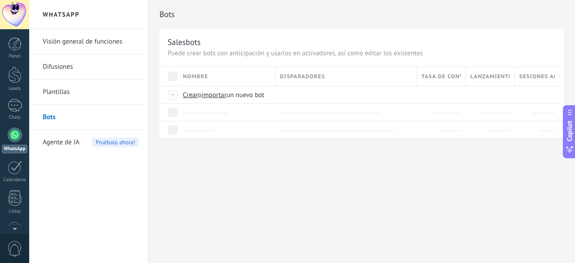
click at [66, 87] on link "Plantillas" at bounding box center [91, 91] width 96 height 25
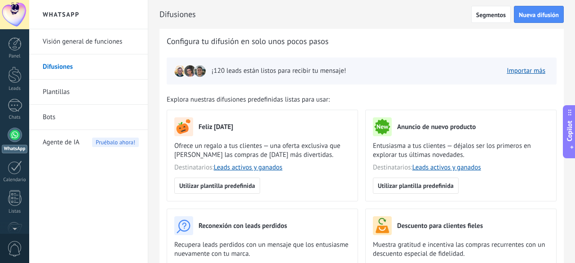
click at [85, 44] on link "Visión general de funciones" at bounding box center [91, 41] width 96 height 25
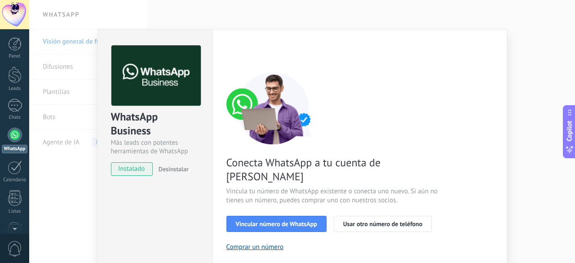
click at [561, 40] on div "WhatsApp Business Más leads con potentes herramientas de WhatsApp instalado Des…" at bounding box center [301, 131] width 545 height 263
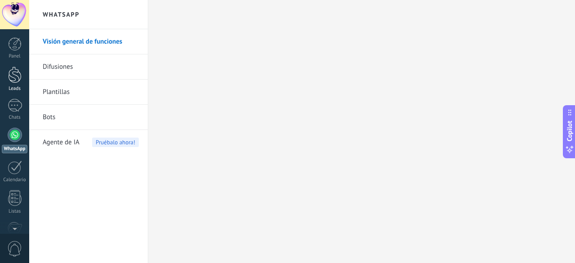
click at [15, 80] on div at bounding box center [14, 74] width 13 height 17
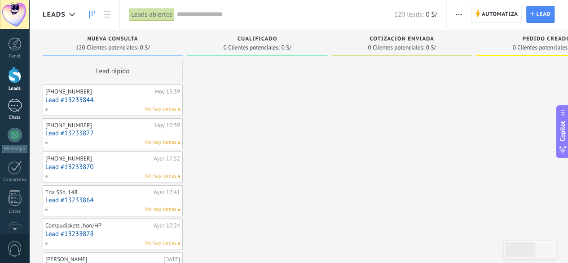
click at [9, 107] on div at bounding box center [15, 105] width 14 height 13
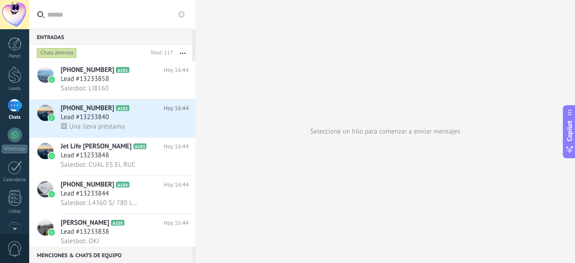
click at [179, 15] on use at bounding box center [181, 14] width 7 height 7
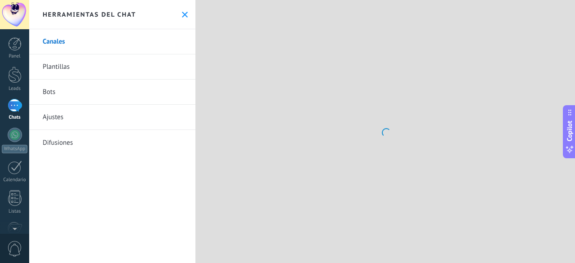
click at [182, 15] on icon at bounding box center [185, 15] width 6 height 6
